Goal: Navigation & Orientation: Find specific page/section

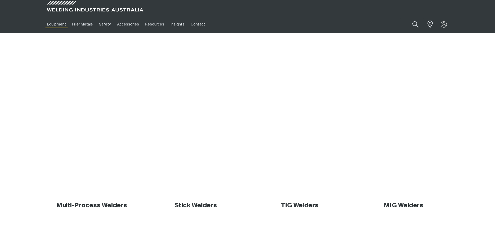
click at [123, 25] on link "Accessories" at bounding box center [128, 24] width 28 height 18
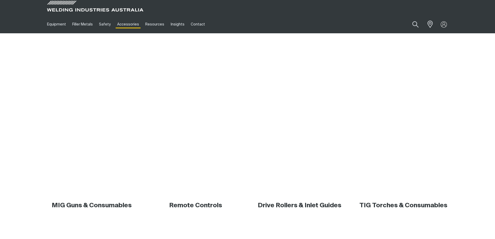
click at [415, 25] on input "Search" at bounding box center [412, 24] width 24 height 12
click at [59, 25] on link "Equipment" at bounding box center [56, 24] width 25 height 18
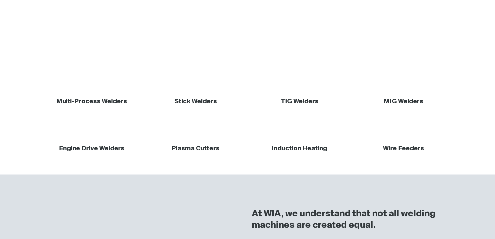
scroll to position [78, 0]
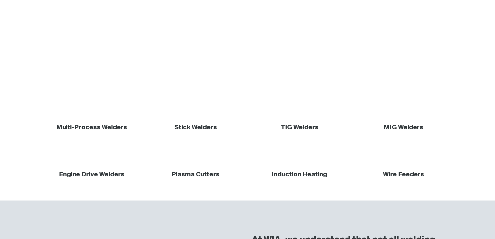
click at [205, 125] on link "Stick Welders" at bounding box center [195, 127] width 43 height 6
